Goal: Task Accomplishment & Management: Manage account settings

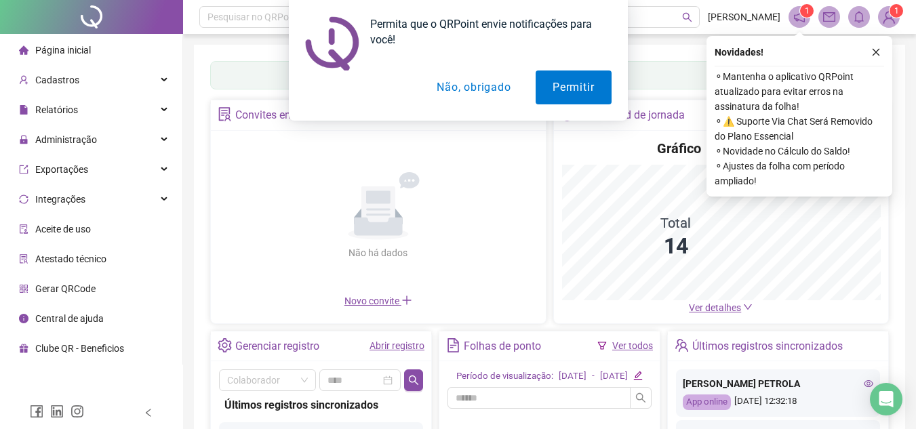
click at [498, 90] on div "Permita que o QRPoint envie notificações para você! Permitir Não, obrigado" at bounding box center [458, 60] width 916 height 121
click at [492, 87] on div "Permita que o QRPoint envie notificações para você! Permitir Não, obrigado" at bounding box center [458, 60] width 916 height 121
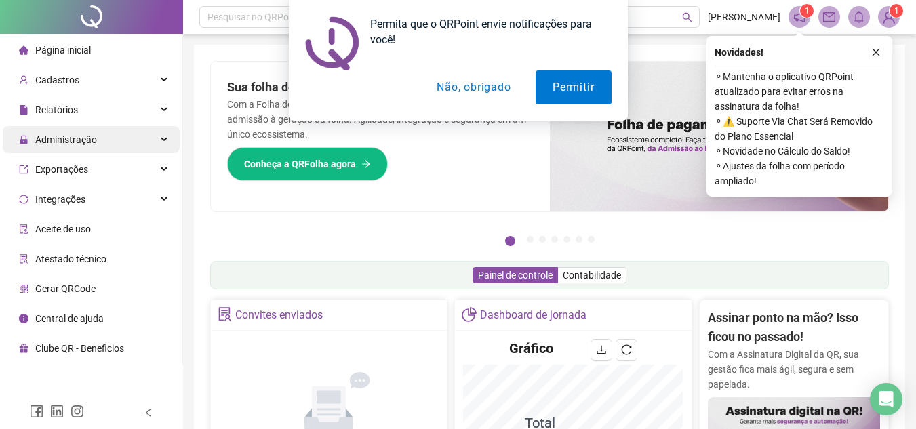
click at [87, 143] on span "Administração" at bounding box center [66, 139] width 62 height 11
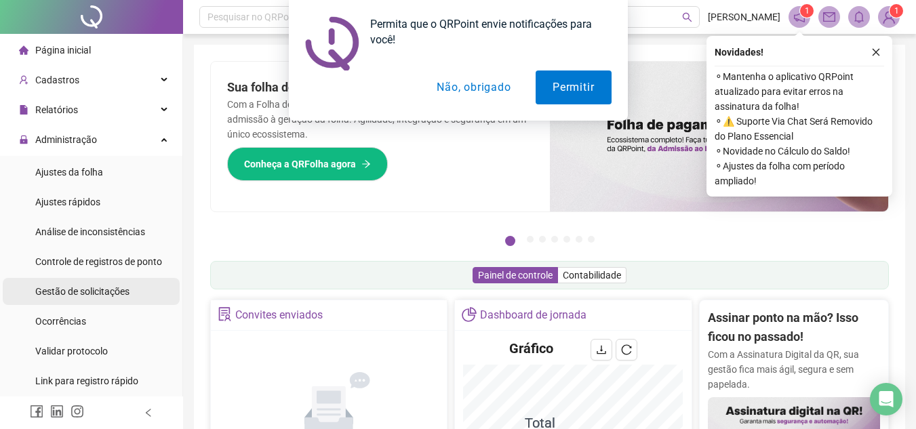
click at [94, 287] on span "Gestão de solicitações" at bounding box center [82, 291] width 94 height 11
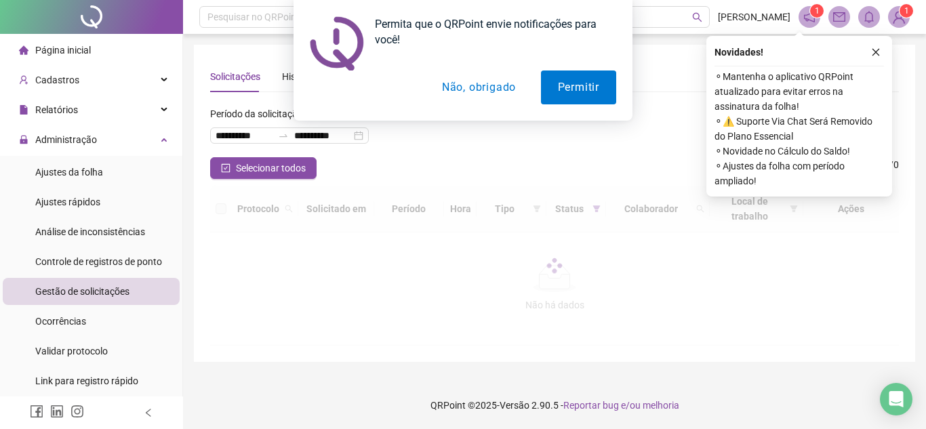
click at [492, 87] on button "Não, obrigado" at bounding box center [479, 88] width 108 height 34
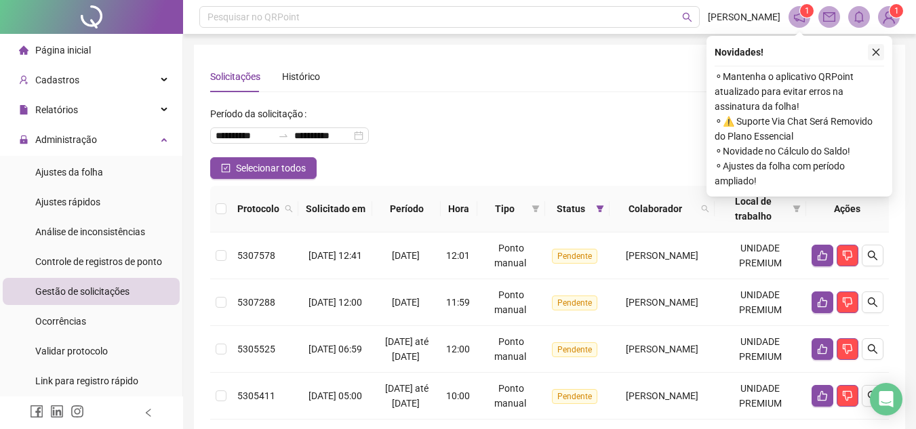
click at [878, 52] on icon "close" at bounding box center [875, 51] width 9 height 9
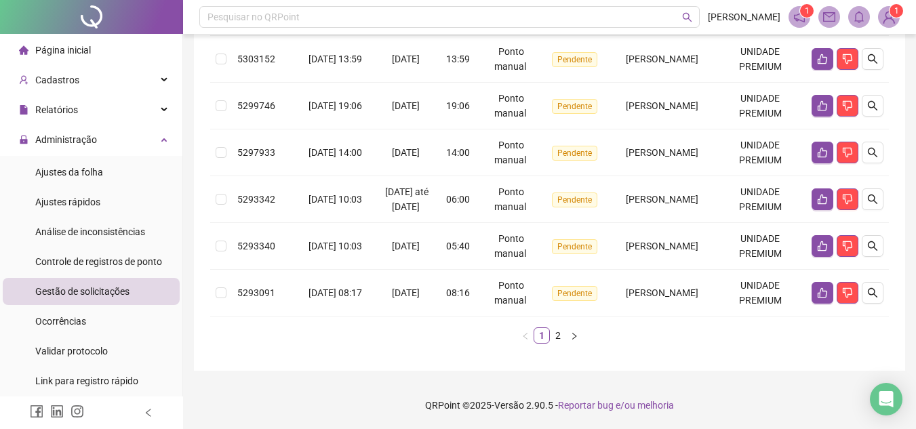
scroll to position [91, 0]
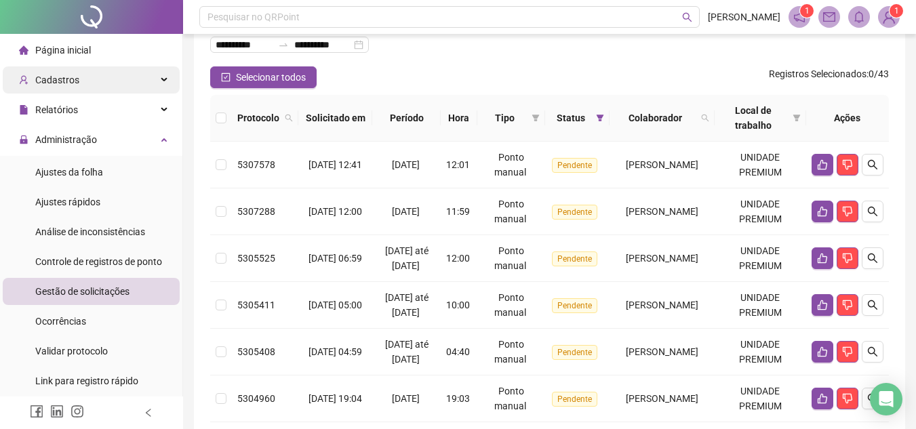
click at [148, 75] on div "Cadastros" at bounding box center [91, 79] width 177 height 27
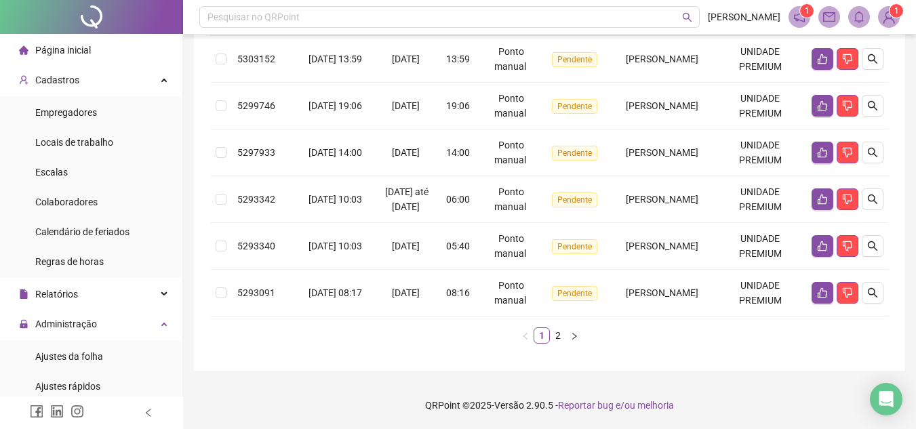
scroll to position [515, 0]
click at [571, 344] on button "button" at bounding box center [574, 335] width 16 height 16
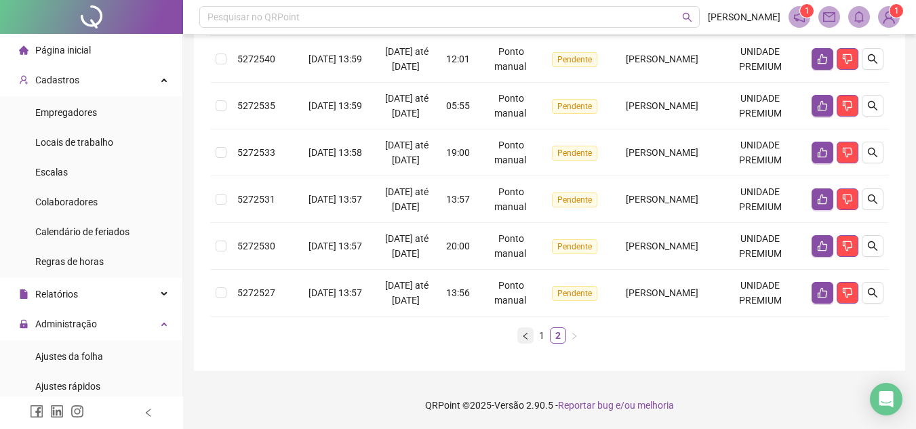
click at [525, 339] on icon "left" at bounding box center [525, 335] width 4 height 7
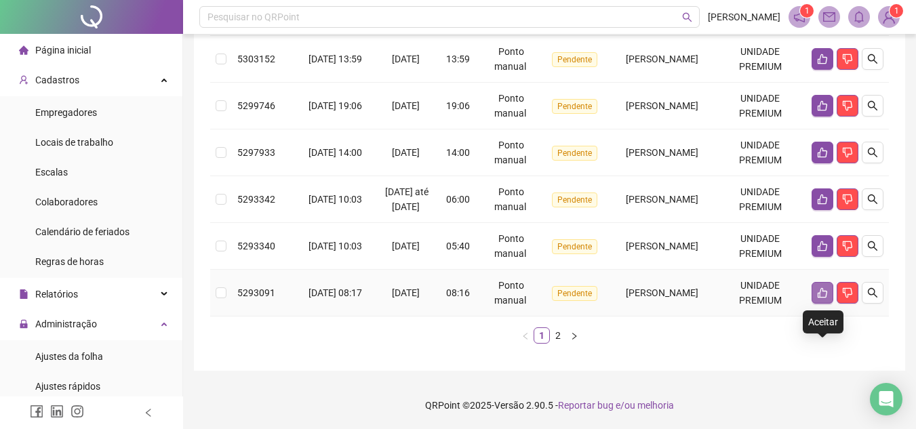
click at [820, 298] on icon "like" at bounding box center [822, 293] width 9 height 10
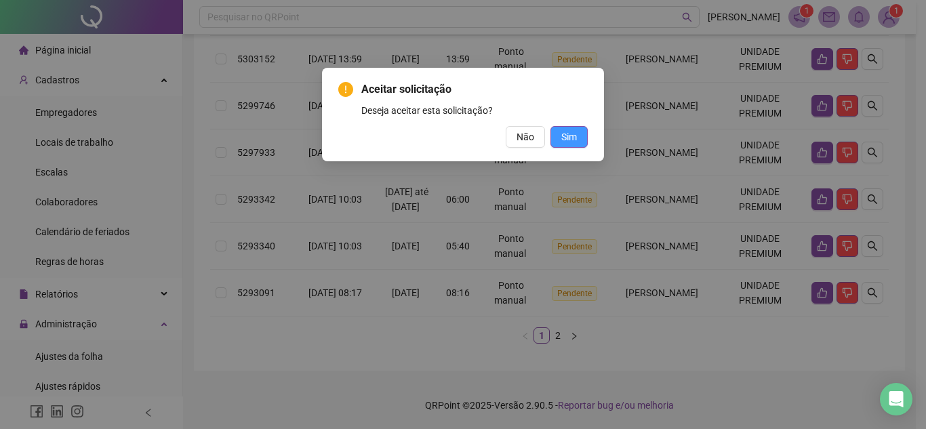
click at [570, 140] on span "Sim" at bounding box center [569, 136] width 16 height 15
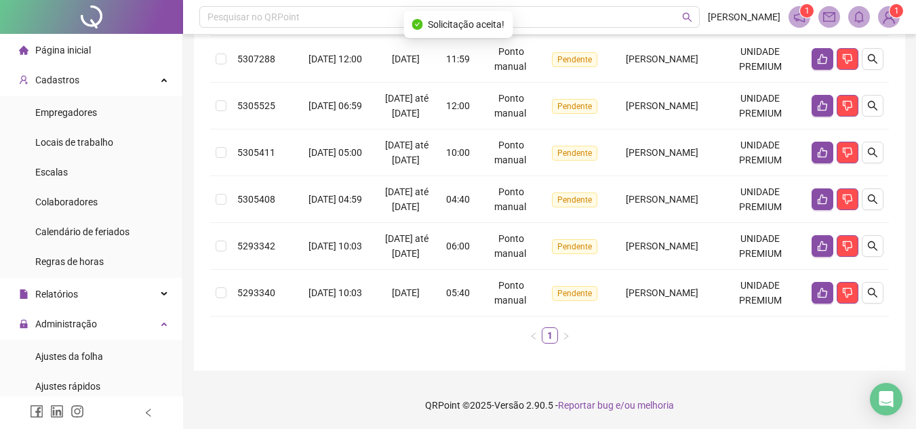
scroll to position [303, 0]
click at [822, 298] on button "button" at bounding box center [822, 293] width 22 height 22
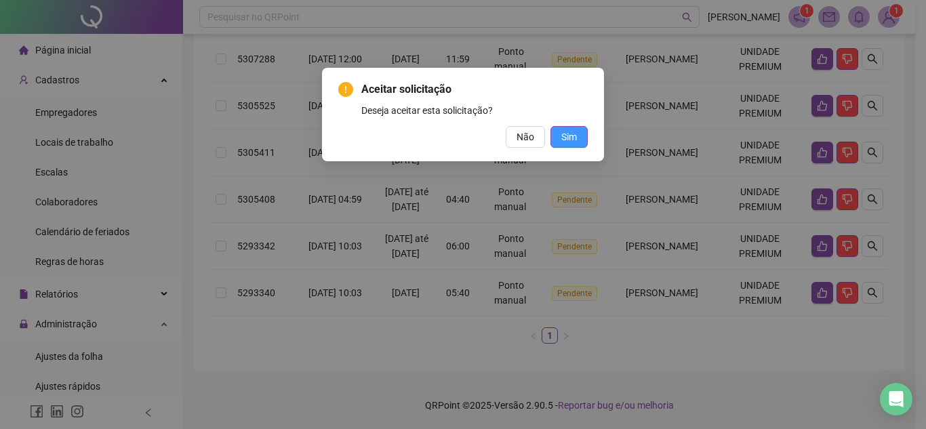
click at [575, 136] on span "Sim" at bounding box center [569, 136] width 16 height 15
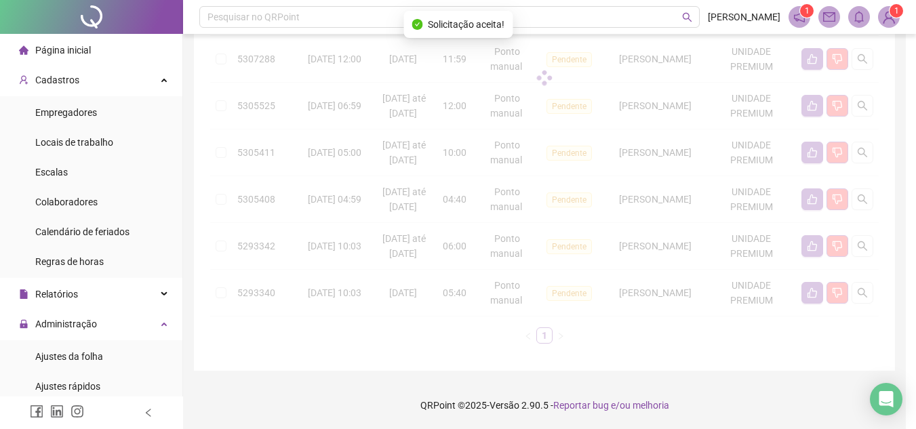
scroll to position [256, 0]
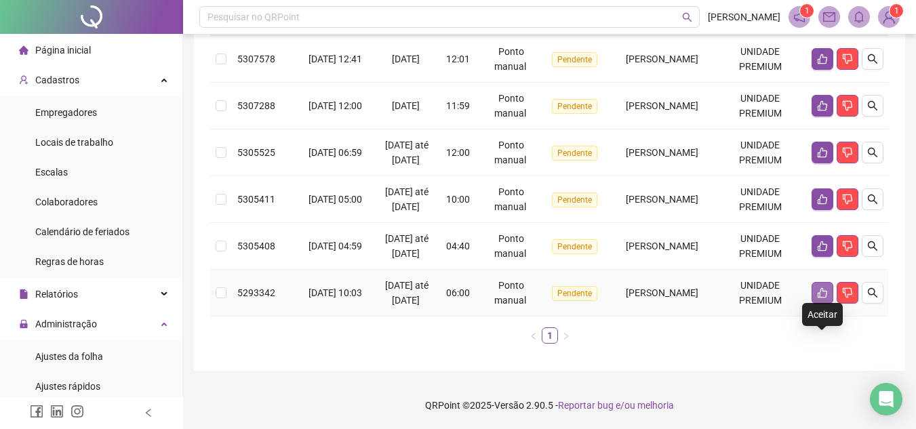
click at [824, 288] on icon "like" at bounding box center [822, 292] width 11 height 11
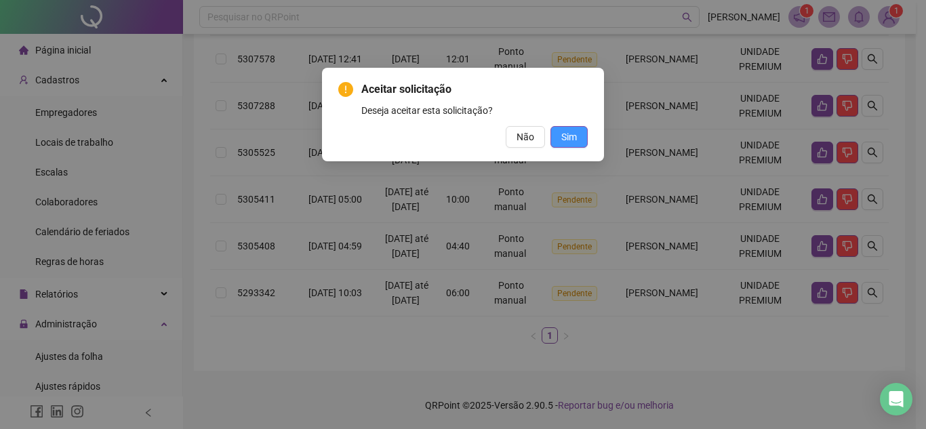
click at [563, 133] on span "Sim" at bounding box center [569, 136] width 16 height 15
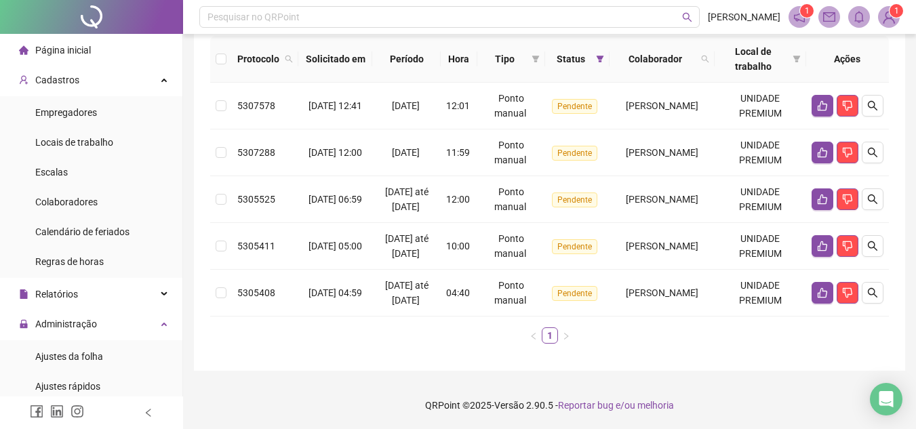
scroll to position [186, 0]
click at [824, 240] on button "button" at bounding box center [822, 246] width 22 height 22
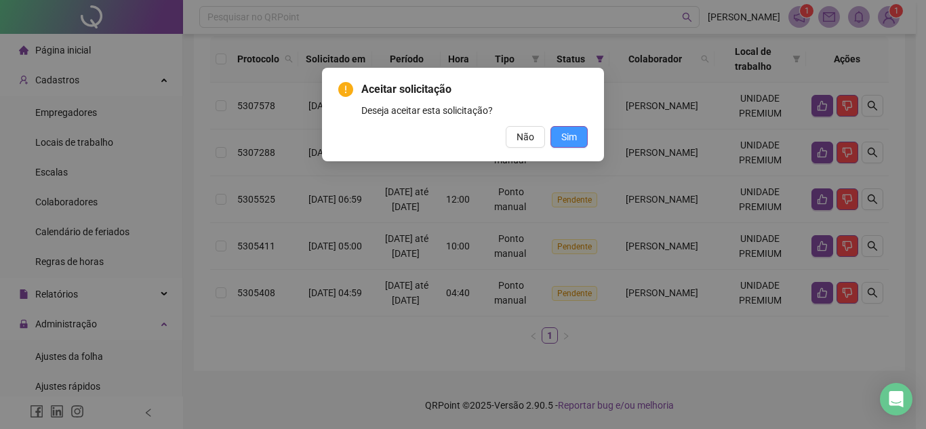
click at [572, 134] on span "Sim" at bounding box center [569, 136] width 16 height 15
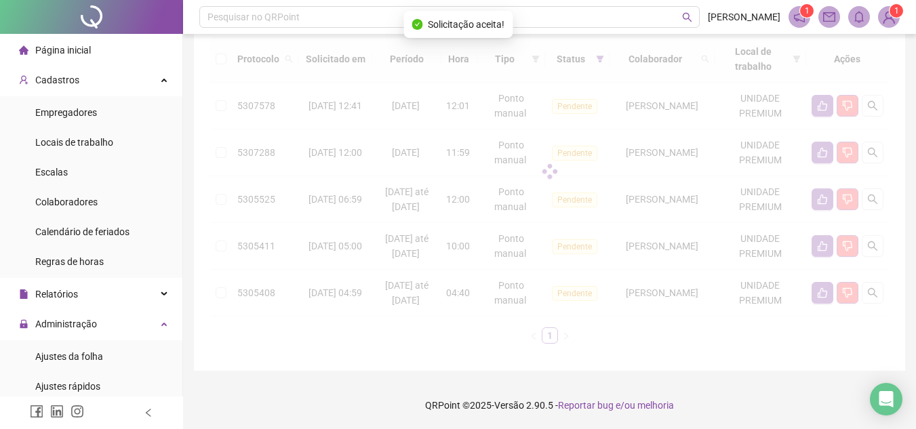
scroll to position [133, 0]
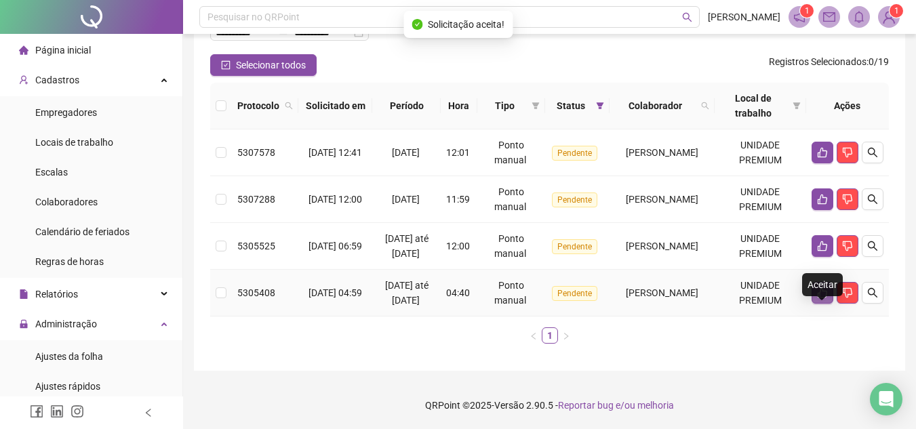
click at [815, 283] on button "button" at bounding box center [822, 293] width 22 height 22
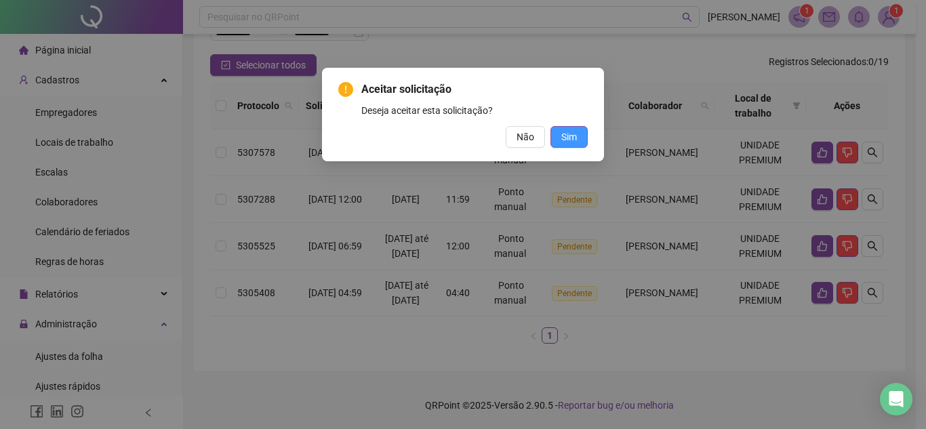
click at [565, 132] on span "Sim" at bounding box center [569, 136] width 16 height 15
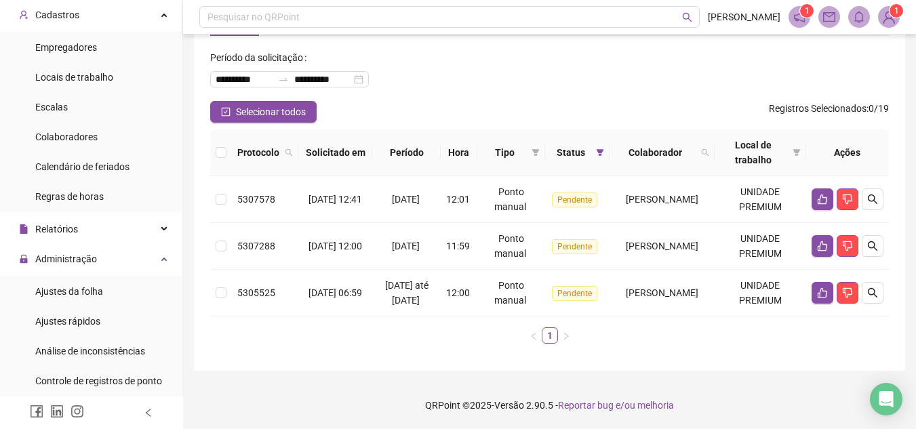
scroll to position [66, 0]
drag, startPoint x: 171, startPoint y: 143, endPoint x: 171, endPoint y: 169, distance: 25.8
click at [171, 169] on ul "Empregadores Locais de trabalho Escalas Colaboradores Calendário de feriados Re…" at bounding box center [91, 121] width 182 height 182
click at [79, 287] on span "Ajustes da folha" at bounding box center [69, 290] width 68 height 11
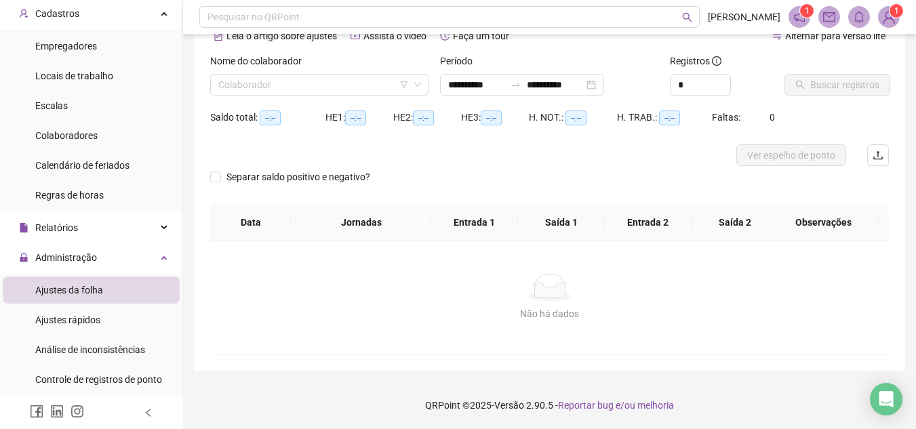
type input "**********"
click at [255, 96] on div "Nome do colaborador Colaborador" at bounding box center [320, 80] width 230 height 53
click at [255, 86] on input "search" at bounding box center [313, 85] width 190 height 20
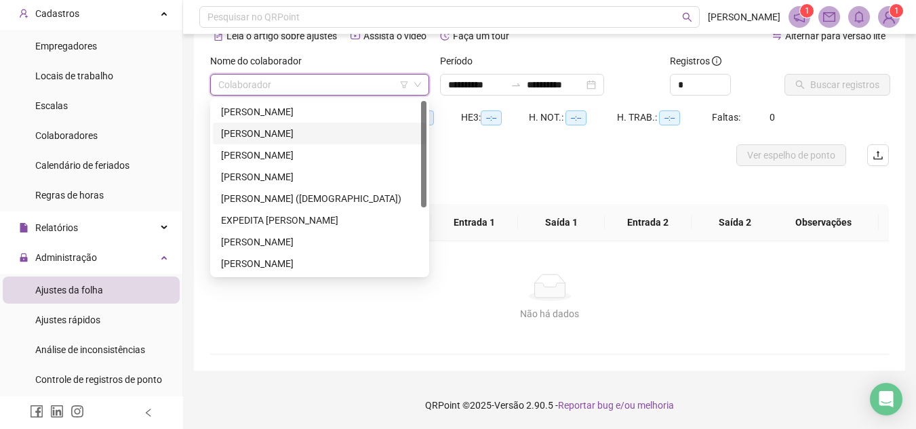
click at [272, 136] on div "[PERSON_NAME]" at bounding box center [319, 133] width 197 height 15
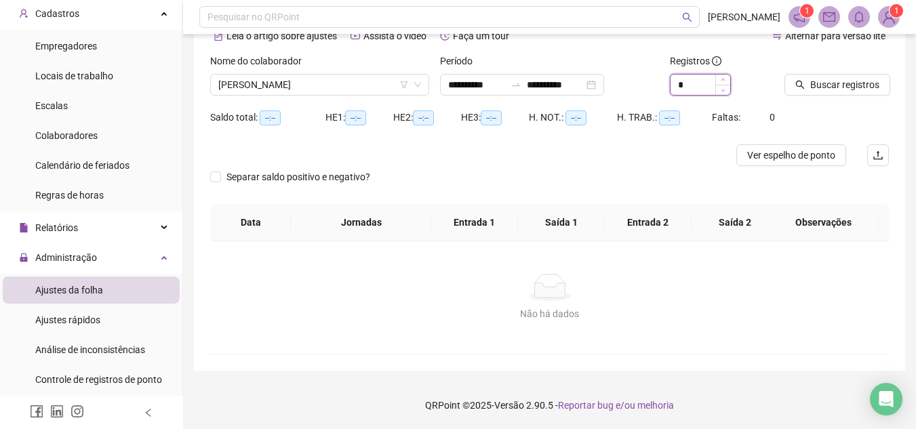
click at [712, 83] on input "*" at bounding box center [700, 85] width 60 height 20
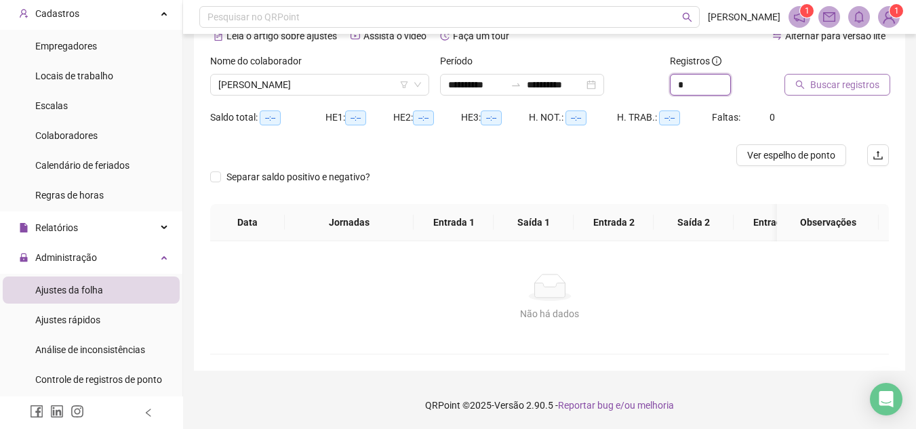
type input "*"
click at [799, 82] on icon "search" at bounding box center [799, 84] width 9 height 9
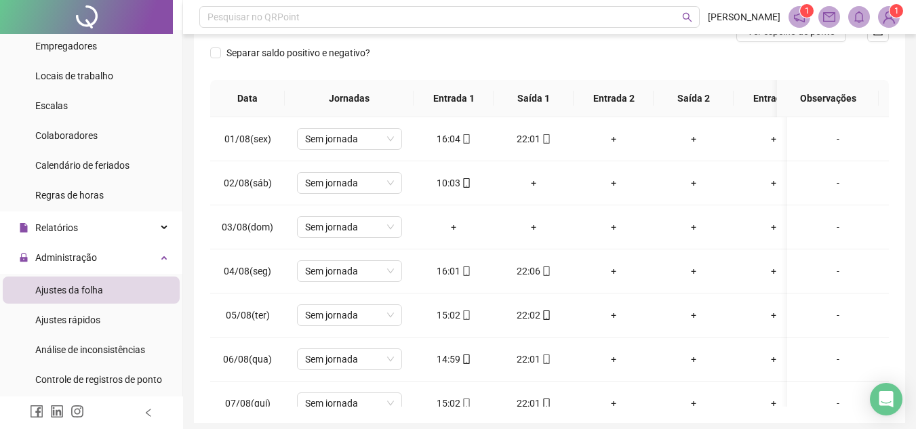
scroll to position [201, 0]
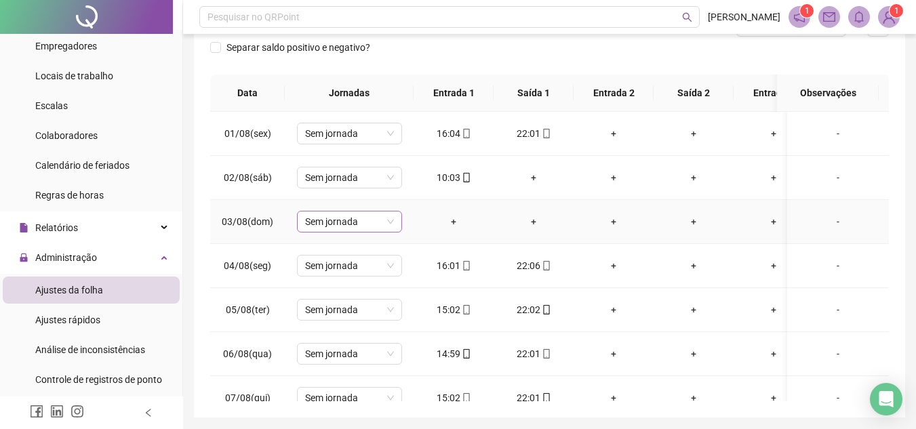
click at [320, 214] on span "Sem jornada" at bounding box center [349, 222] width 89 height 20
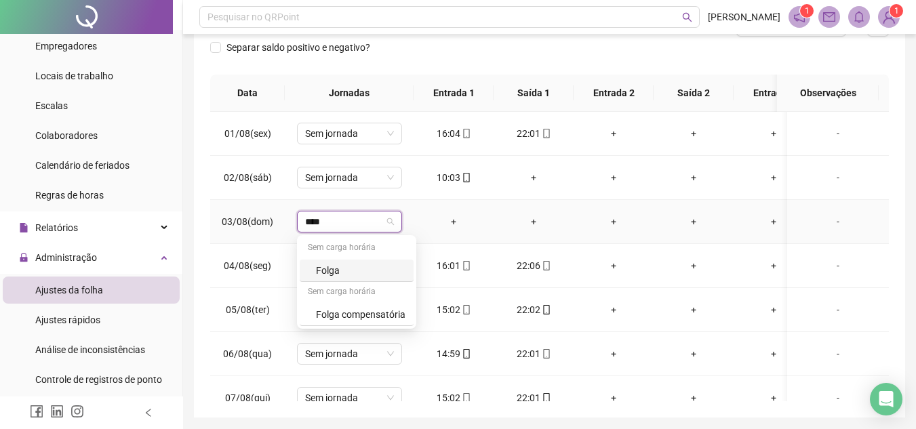
type input "*****"
click at [359, 263] on div "Folga" at bounding box center [360, 270] width 89 height 15
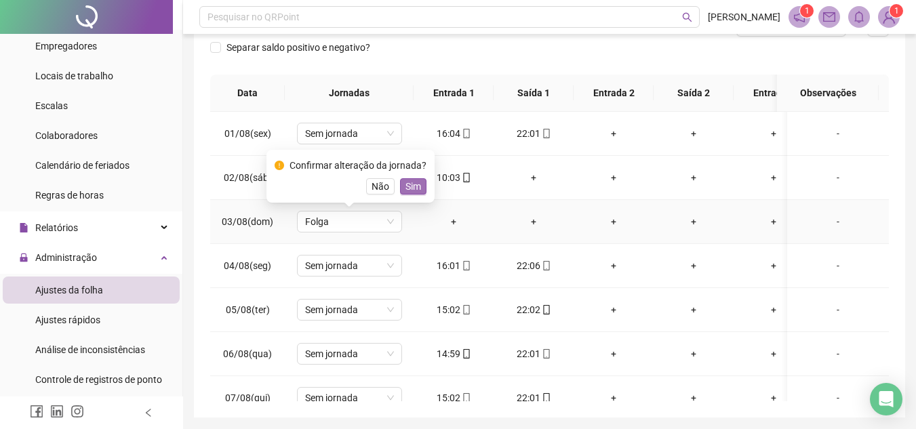
click at [417, 187] on span "Sim" at bounding box center [413, 186] width 16 height 15
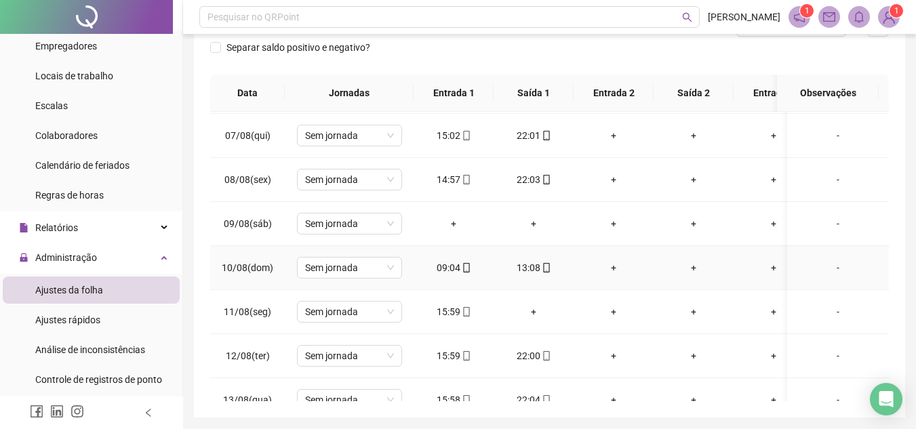
scroll to position [266, 0]
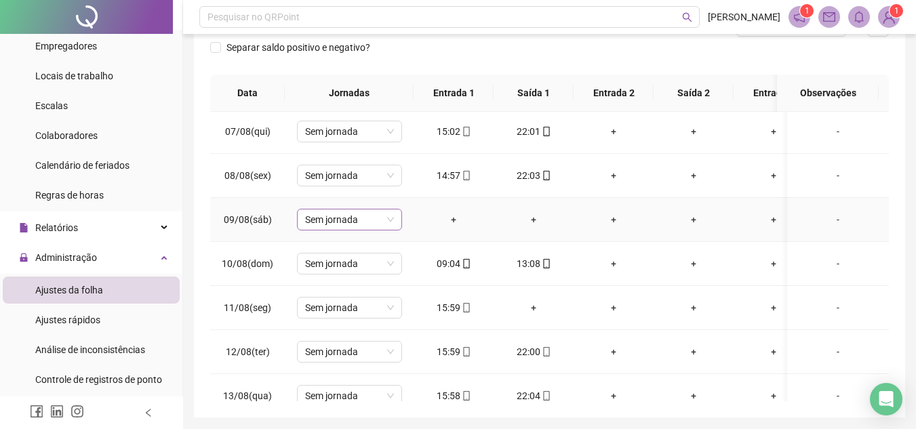
click at [343, 218] on span "Sem jornada" at bounding box center [349, 219] width 89 height 20
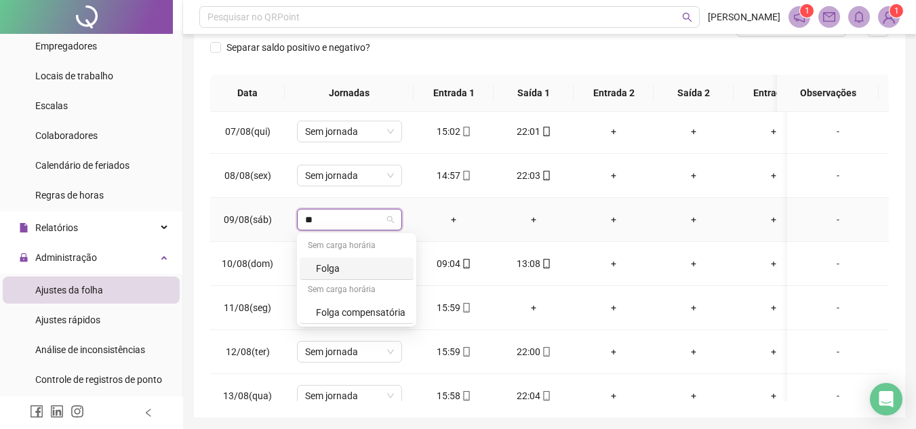
type input "*"
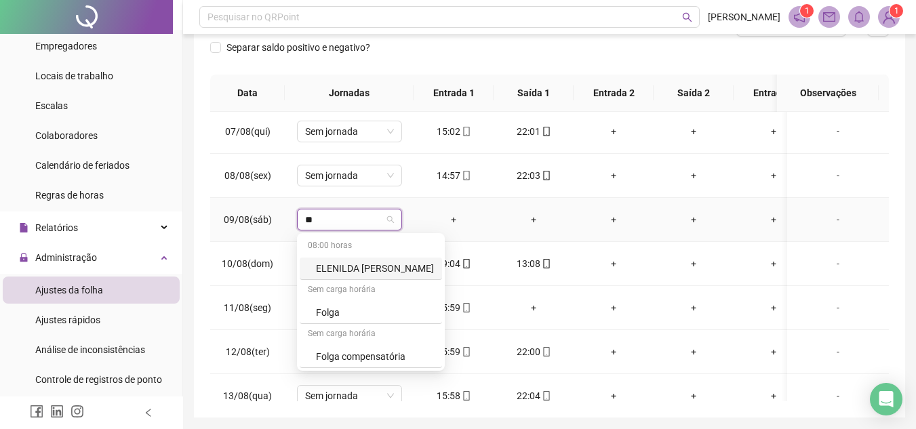
type input "***"
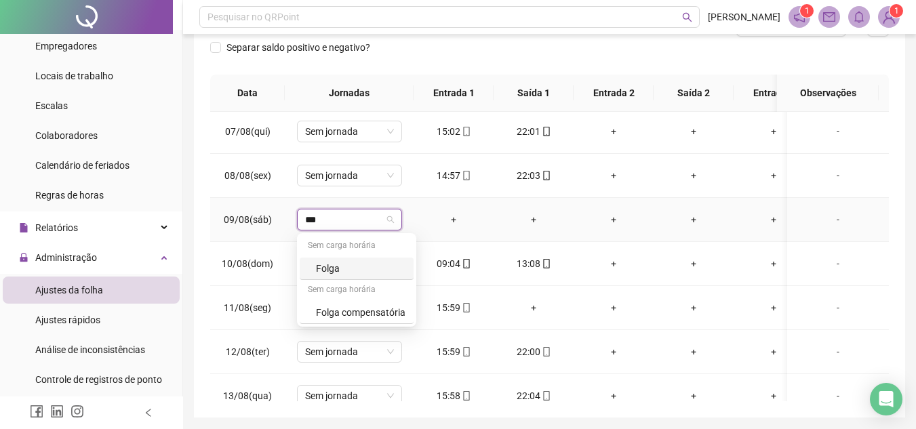
click at [347, 267] on div "Folga" at bounding box center [360, 268] width 89 height 15
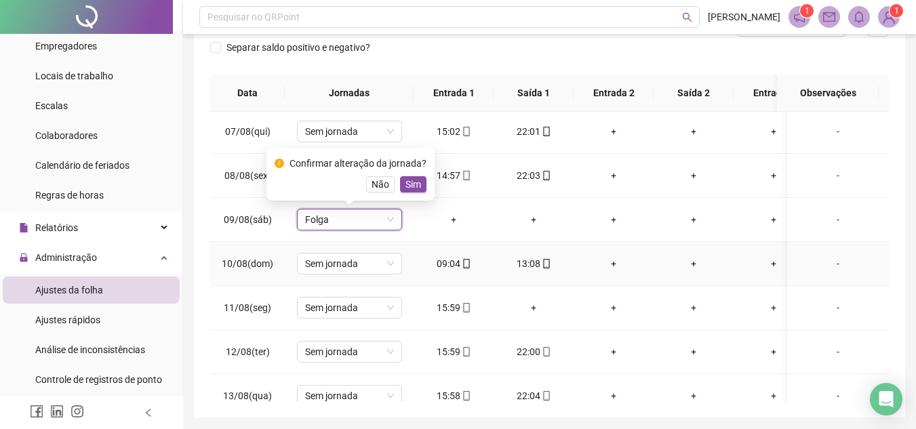
click at [347, 267] on span "Sem jornada" at bounding box center [349, 264] width 89 height 20
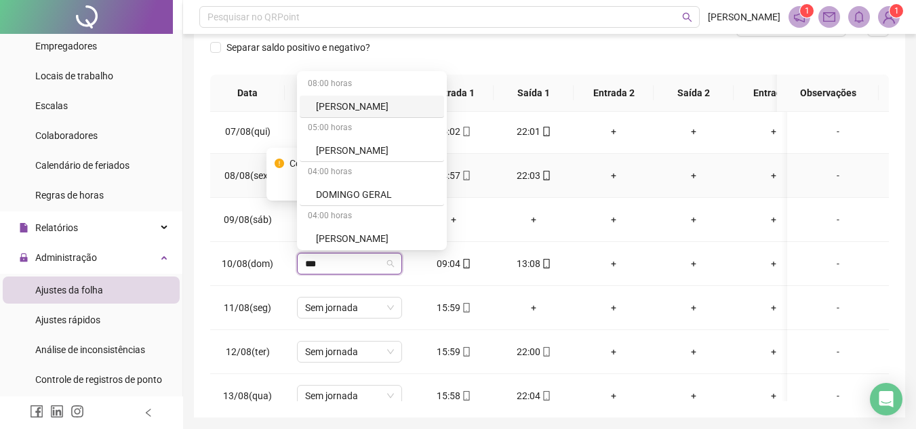
type input "****"
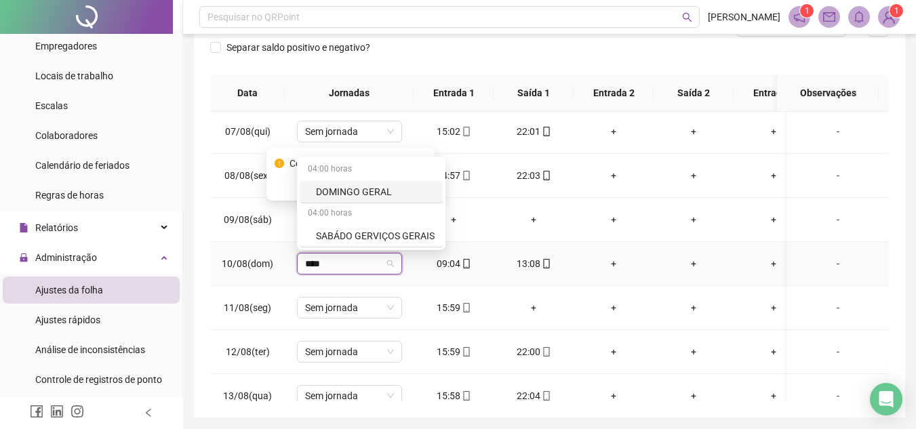
click at [382, 180] on div "04:00 horas" at bounding box center [371, 170] width 143 height 22
click at [371, 182] on div "DOMINGO GERAL" at bounding box center [371, 192] width 143 height 22
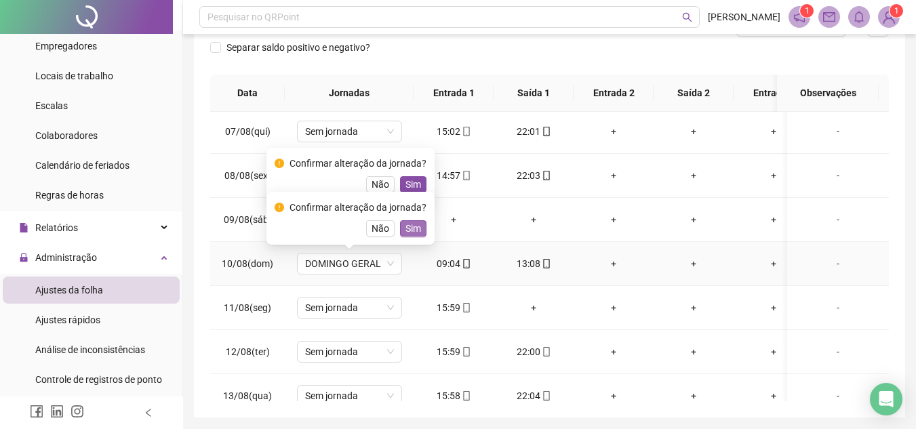
click at [409, 227] on span "Sim" at bounding box center [413, 228] width 16 height 15
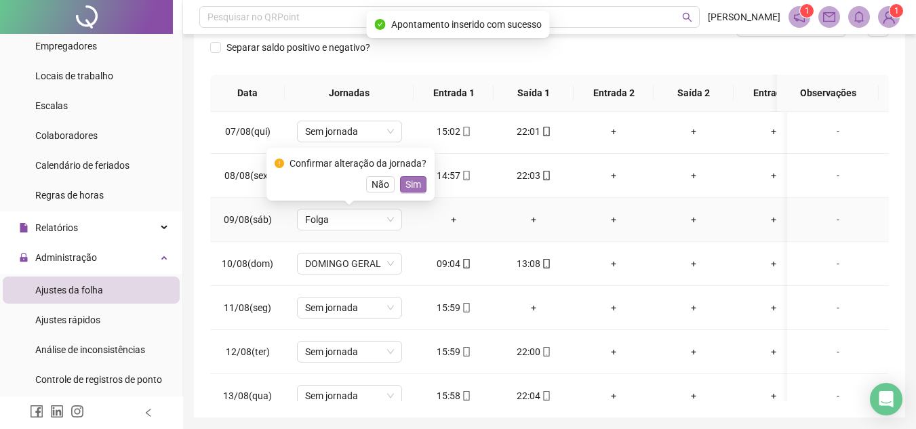
click at [414, 182] on span "Sim" at bounding box center [413, 184] width 16 height 15
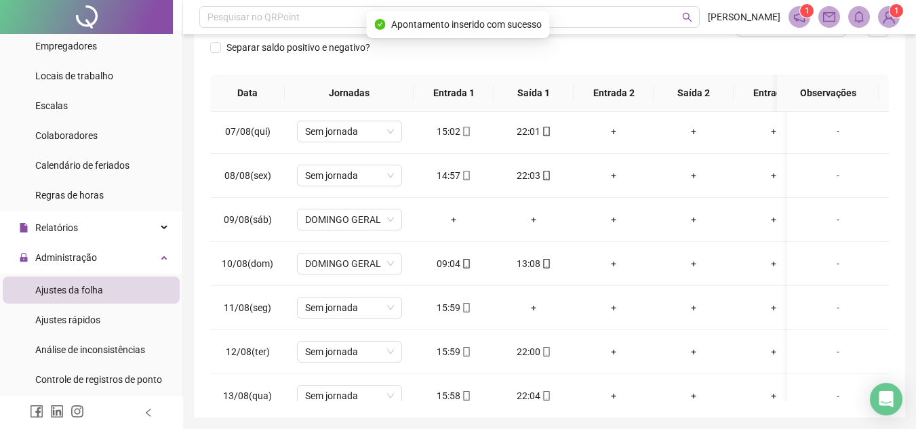
scroll to position [0, 0]
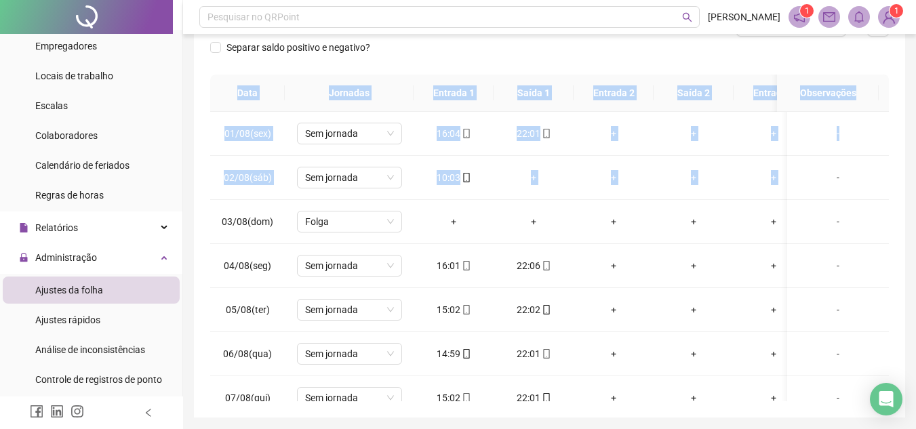
drag, startPoint x: 906, startPoint y: 160, endPoint x: 925, endPoint y: 41, distance: 120.1
click at [916, 41] on html "**********" at bounding box center [458, 13] width 916 height 429
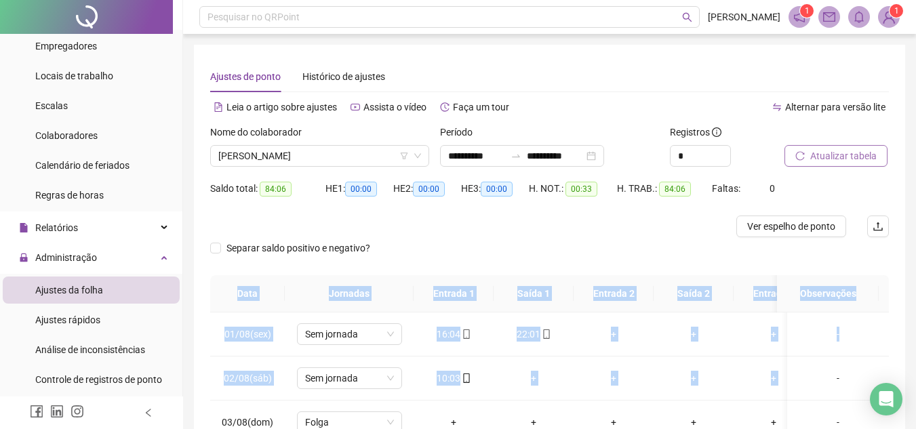
click at [828, 163] on span "Atualizar tabela" at bounding box center [843, 155] width 66 height 15
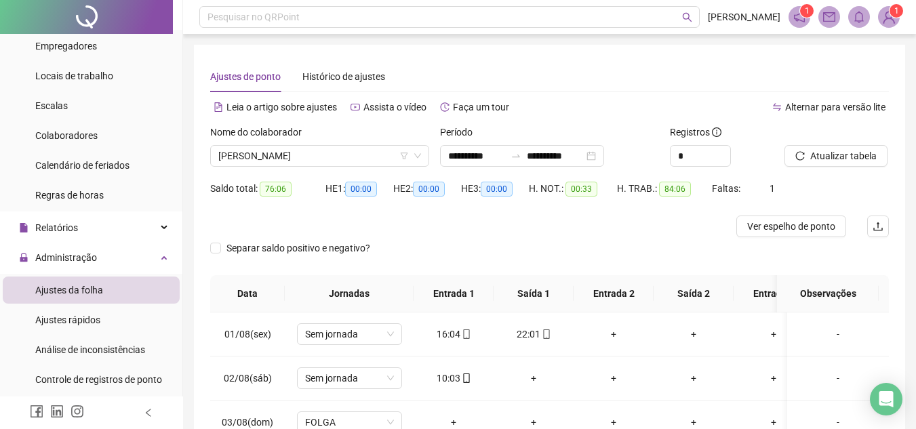
click at [797, 20] on icon "notification" at bounding box center [799, 17] width 12 height 12
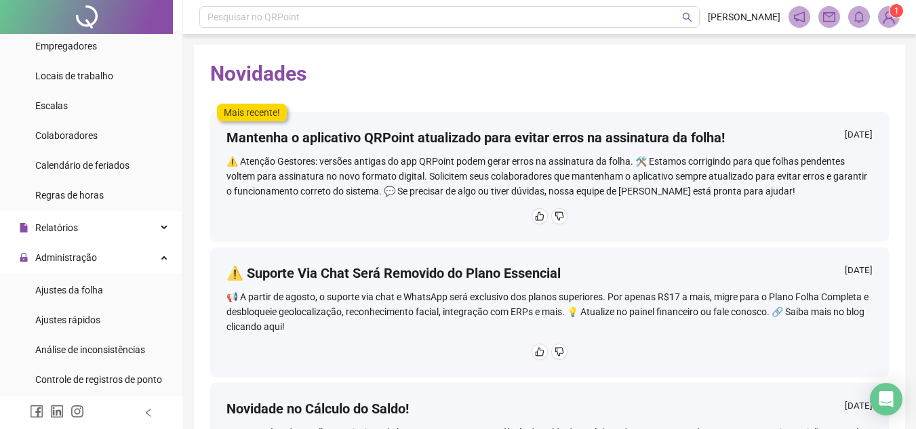
click at [803, 20] on icon "notification" at bounding box center [799, 17] width 12 height 12
click at [801, 18] on icon "notification" at bounding box center [799, 17] width 12 height 12
click at [883, 17] on img at bounding box center [889, 17] width 20 height 20
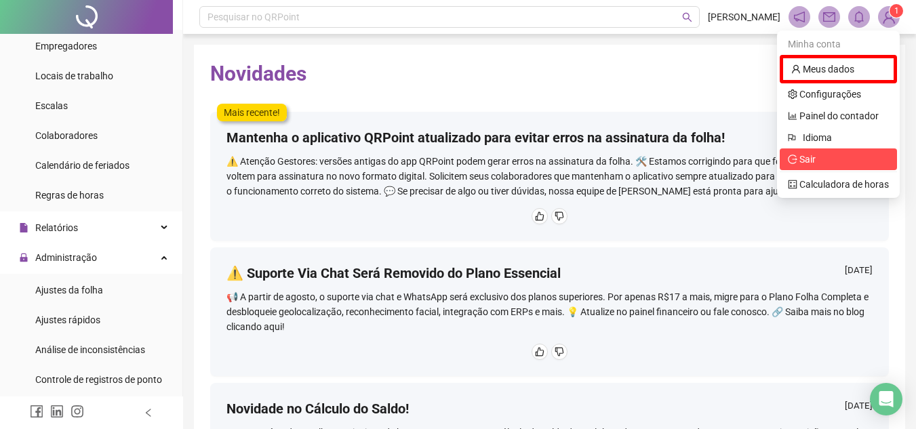
click at [813, 154] on span "Sair" at bounding box center [807, 159] width 16 height 11
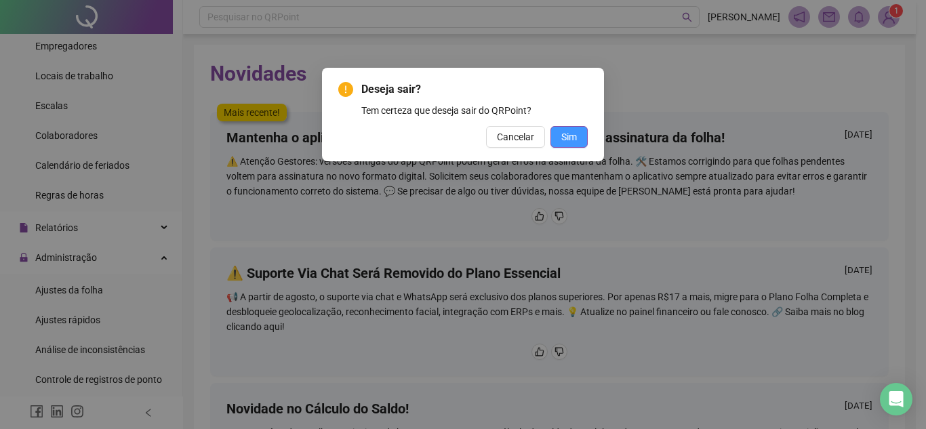
click at [562, 132] on span "Sim" at bounding box center [569, 136] width 16 height 15
